Goal: Feedback & Contribution: Contribute content

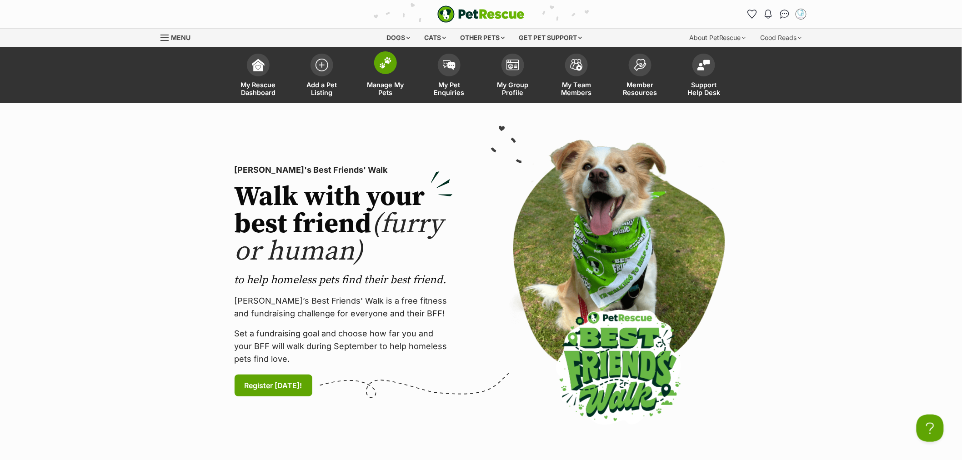
click at [389, 66] on img at bounding box center [385, 63] width 13 height 12
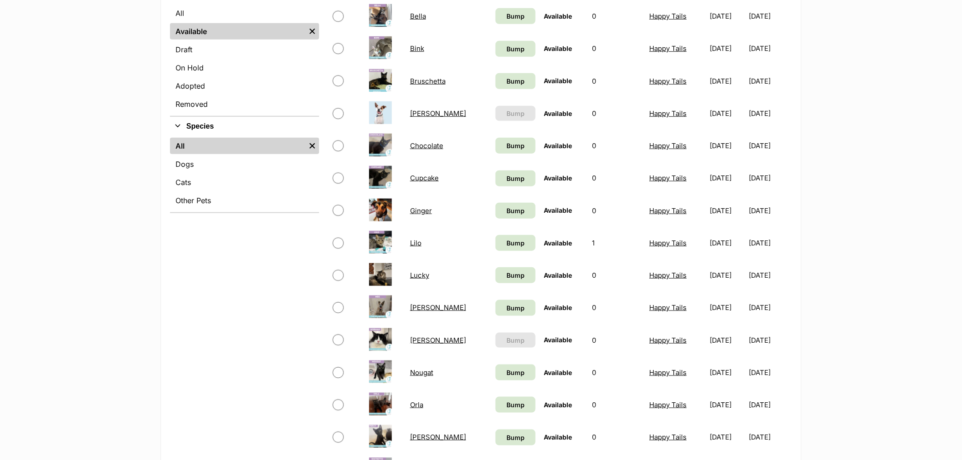
scroll to position [252, 0]
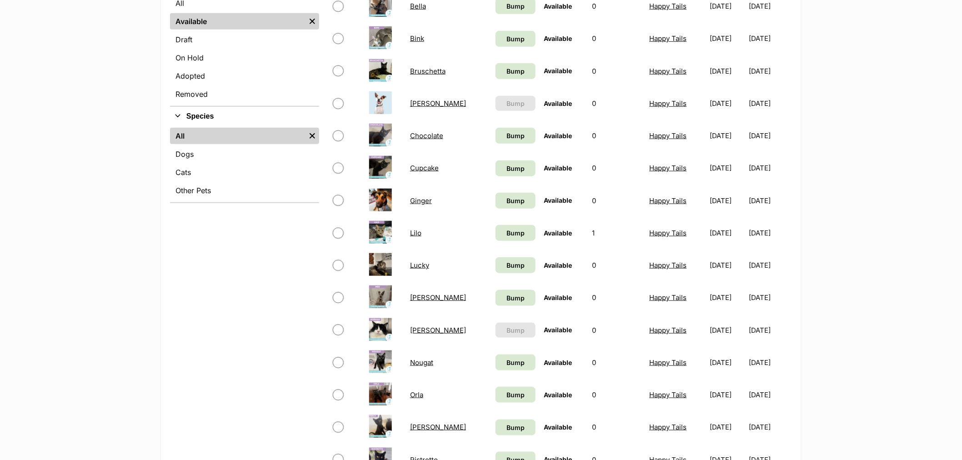
click at [424, 131] on link "Chocolate" at bounding box center [426, 135] width 33 height 9
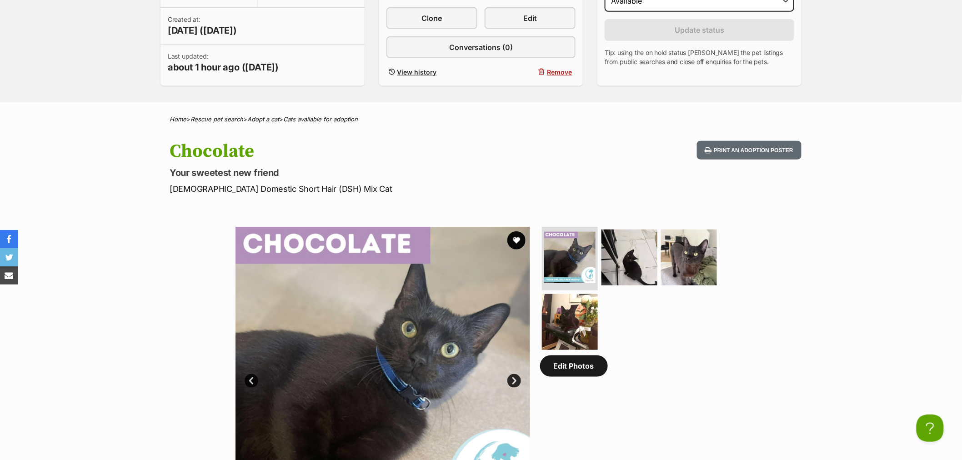
click at [576, 367] on link "Edit Photos" at bounding box center [574, 365] width 68 height 21
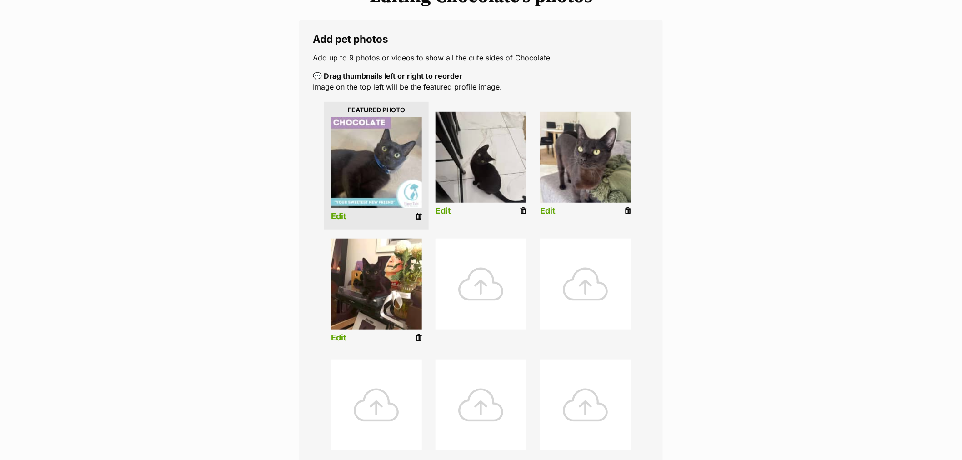
scroll to position [202, 0]
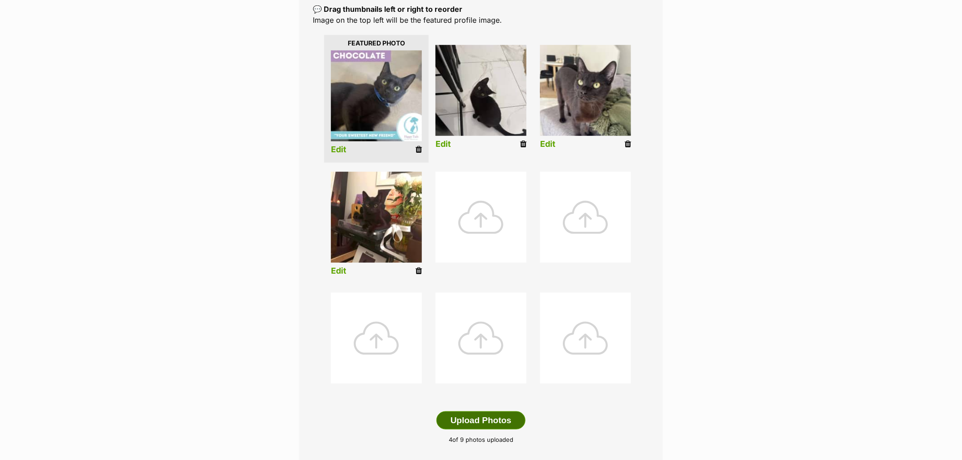
click at [498, 424] on button "Upload Photos" at bounding box center [480, 420] width 89 height 18
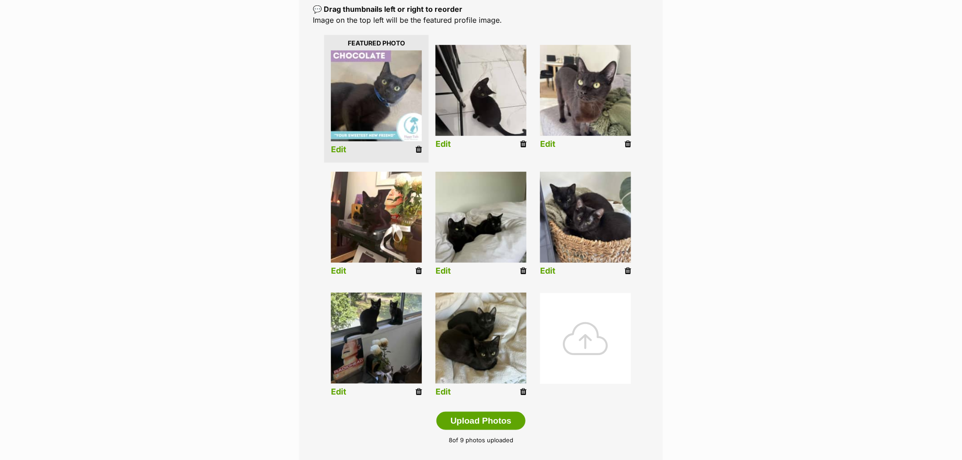
click at [733, 273] on div "Editing Chocolate's photos Add pet photos Add up to 9 photos or videos to show …" at bounding box center [481, 210] width 668 height 581
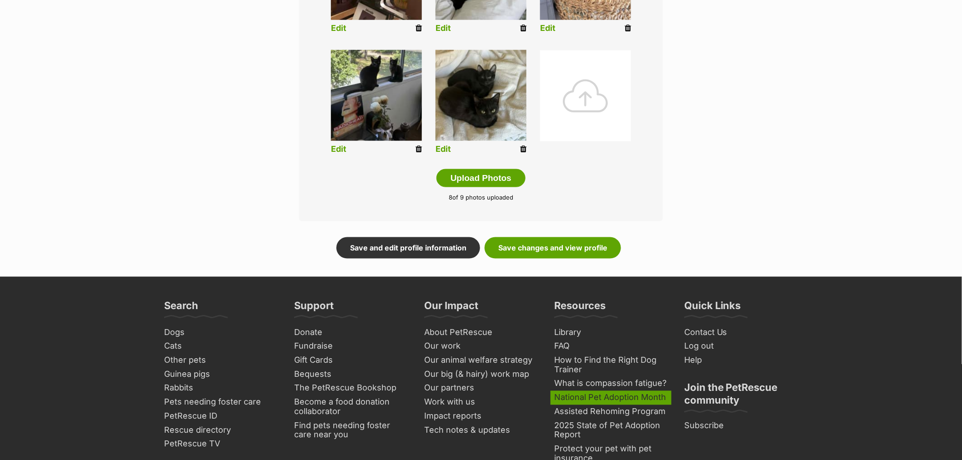
scroll to position [555, 0]
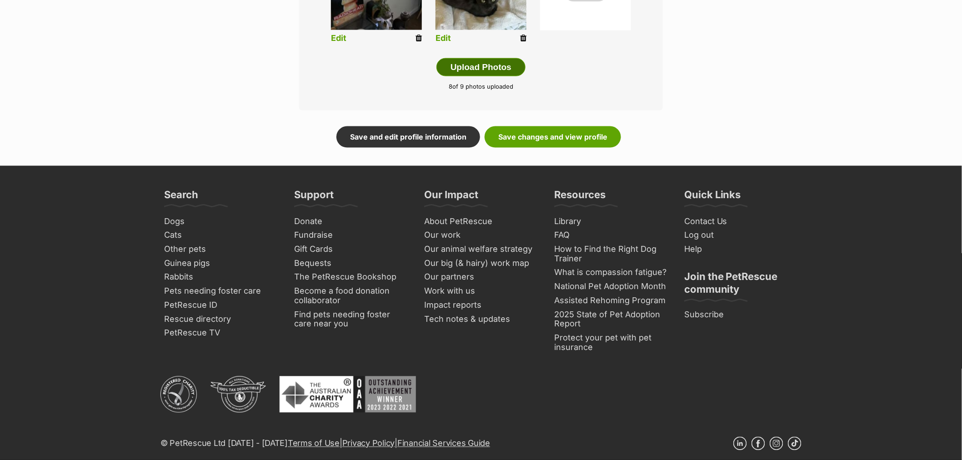
click at [483, 74] on button "Upload Photos" at bounding box center [480, 67] width 89 height 18
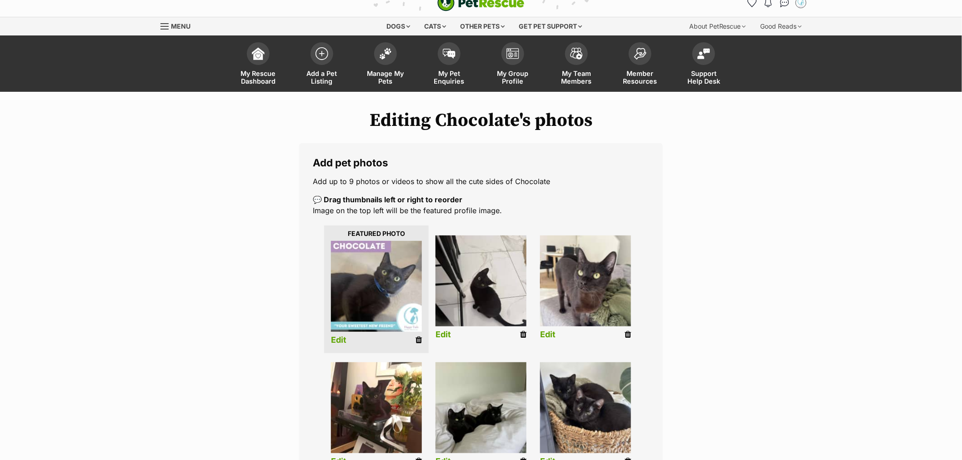
scroll to position [0, 0]
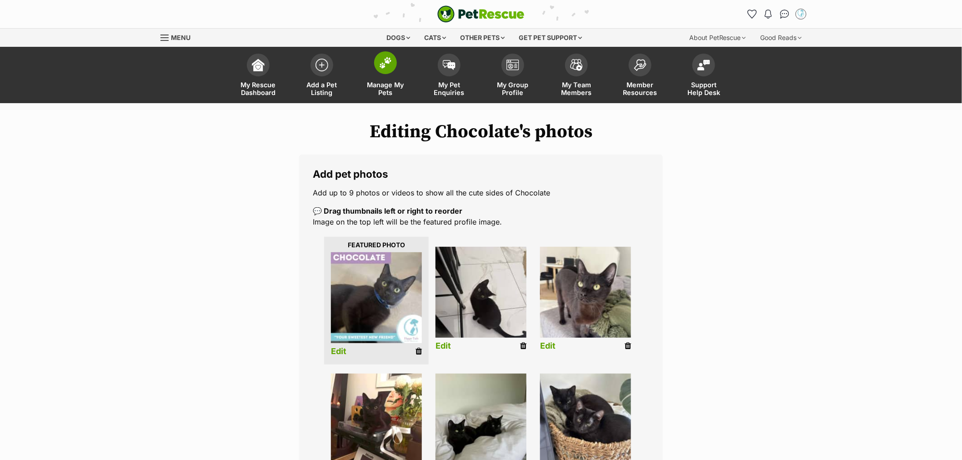
click at [375, 70] on link "Manage My Pets" at bounding box center [386, 76] width 64 height 54
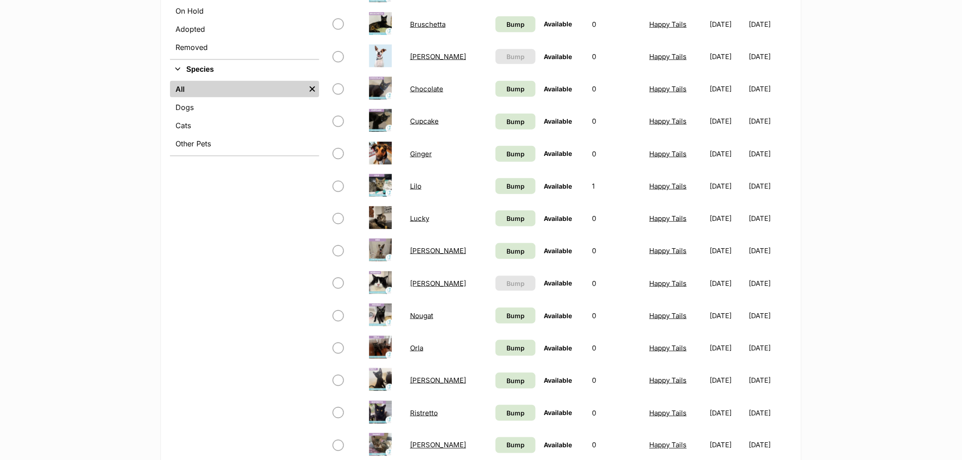
scroll to position [404, 0]
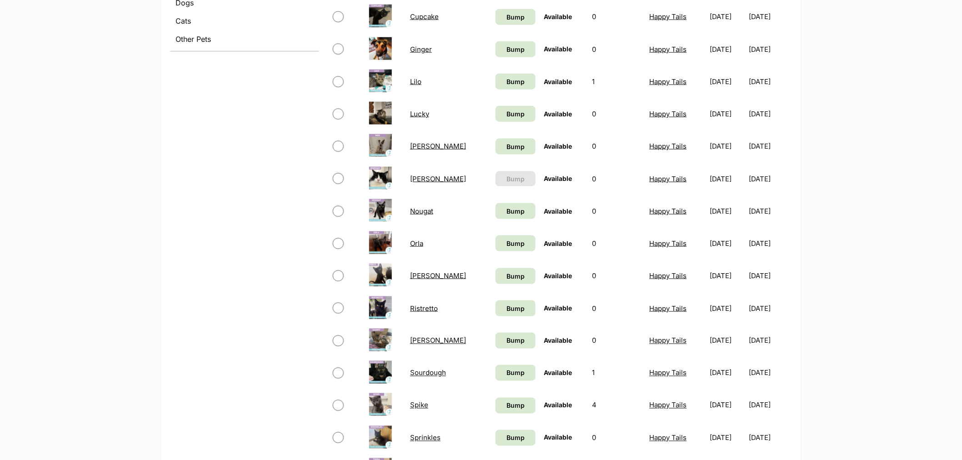
click at [420, 272] on link "Percy" at bounding box center [438, 275] width 56 height 9
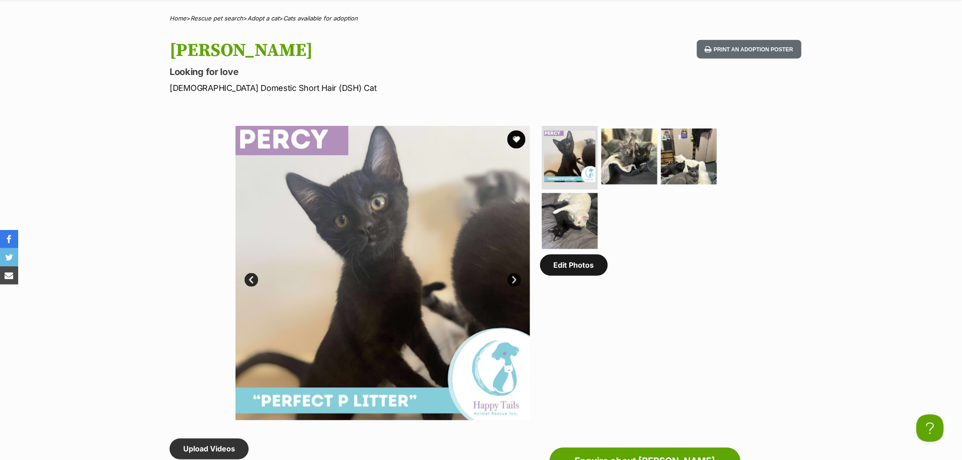
click at [583, 263] on link "Edit Photos" at bounding box center [574, 264] width 68 height 21
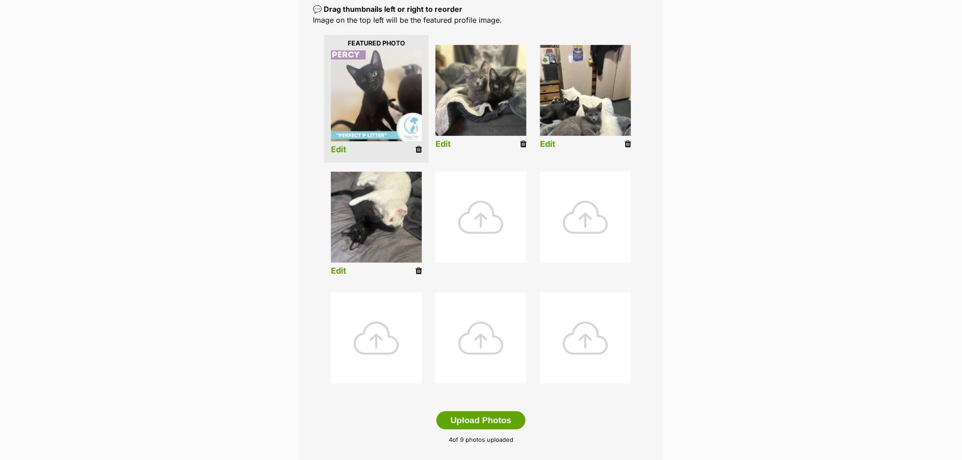
scroll to position [252, 0]
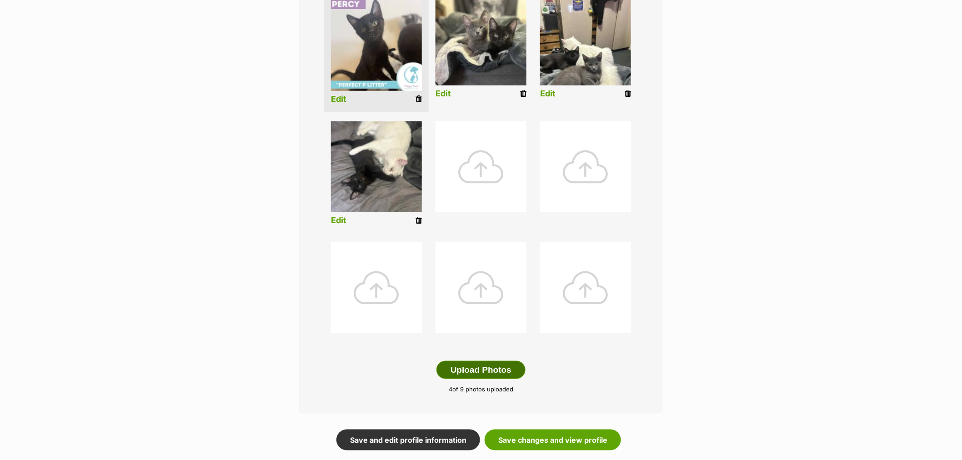
click at [506, 379] on button "Upload Photos" at bounding box center [480, 370] width 89 height 18
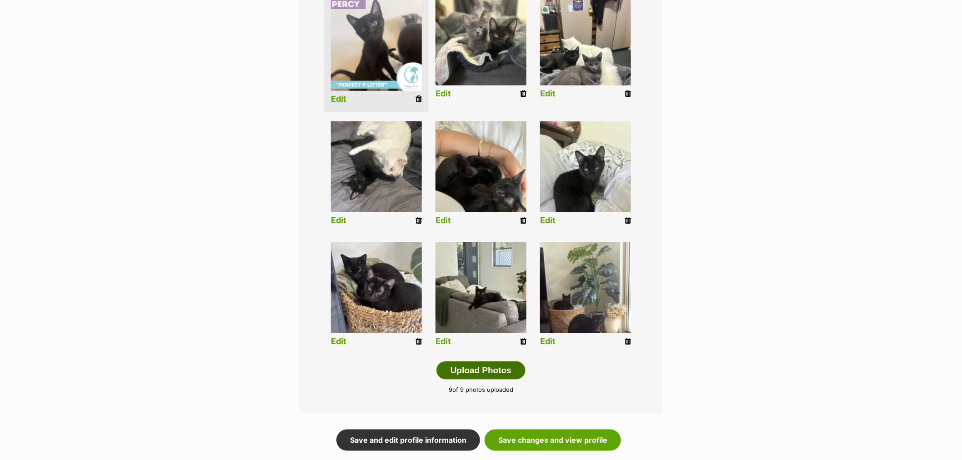
click at [496, 369] on button "Upload Photos" at bounding box center [480, 370] width 89 height 18
click at [507, 364] on button "Upload Photos" at bounding box center [480, 370] width 89 height 18
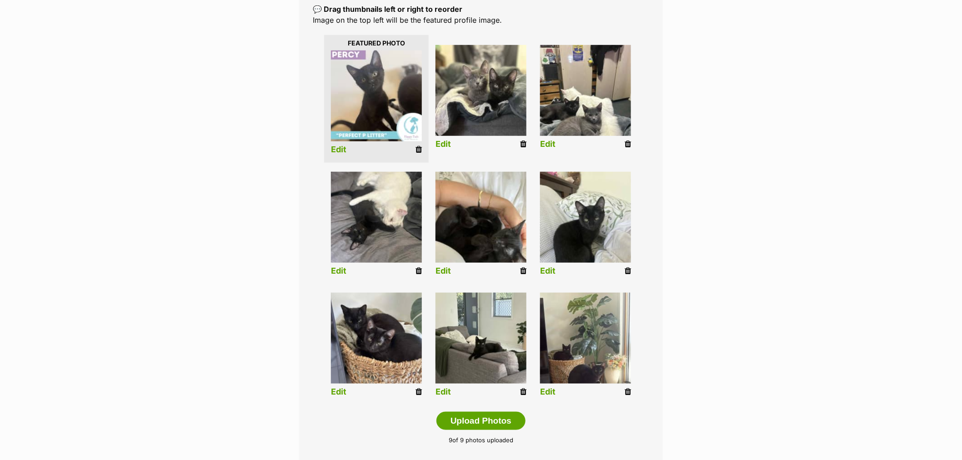
click at [628, 144] on icon at bounding box center [627, 144] width 6 height 8
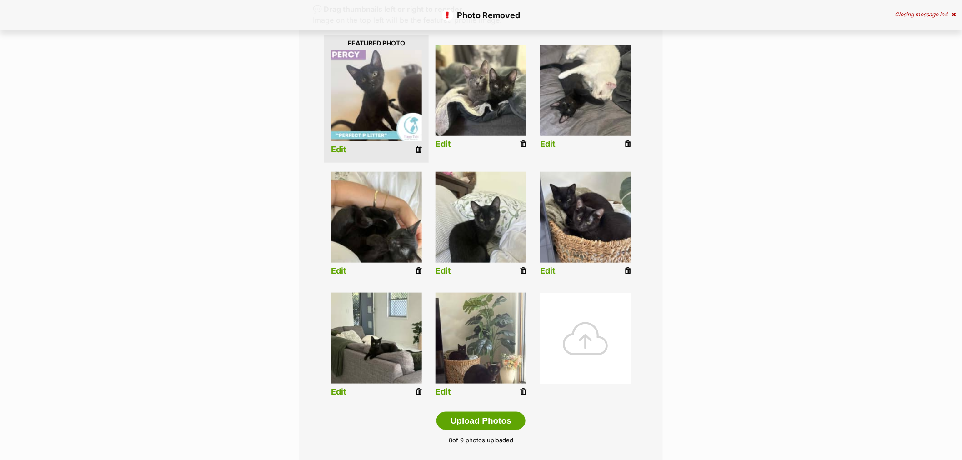
click at [601, 339] on div at bounding box center [585, 338] width 91 height 91
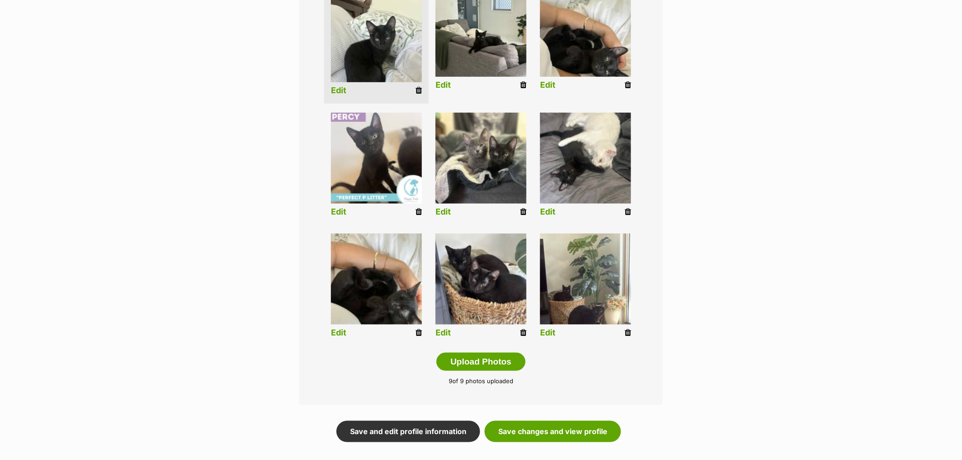
scroll to position [353, 0]
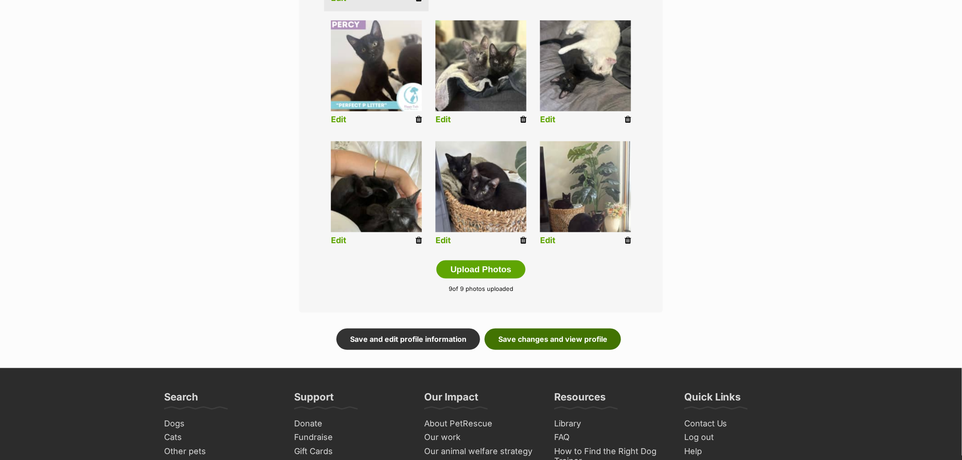
click at [529, 340] on link "Save changes and view profile" at bounding box center [552, 339] width 136 height 21
